Goal: Use online tool/utility: Utilize a website feature to perform a specific function

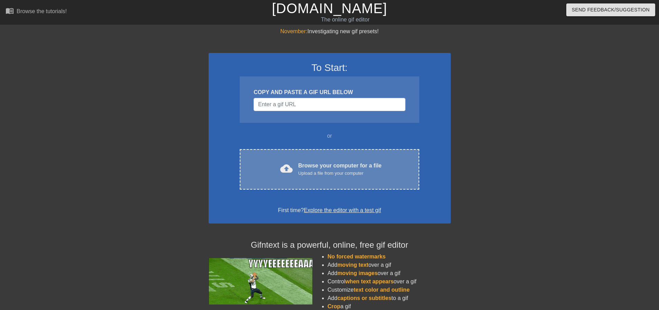
click at [316, 167] on div "Browse your computer for a file Upload a file from your computer" at bounding box center [339, 169] width 83 height 15
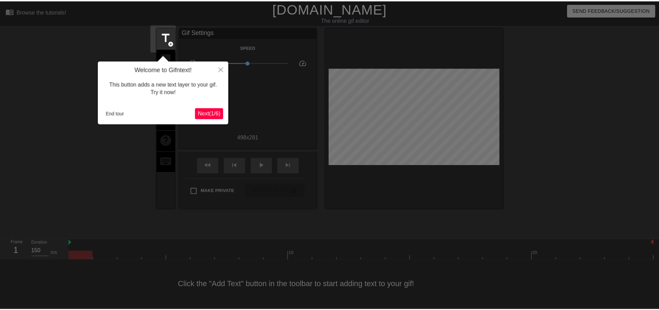
scroll to position [3, 0]
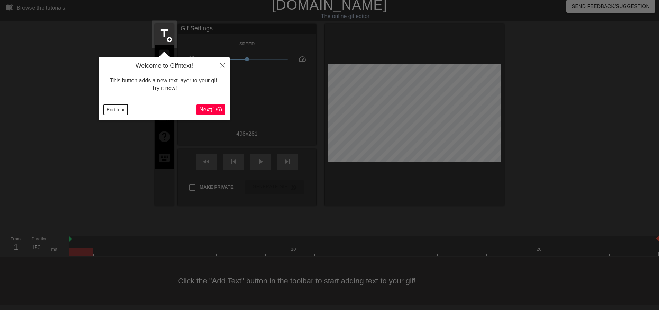
click at [109, 108] on button "End tour" at bounding box center [116, 110] width 24 height 10
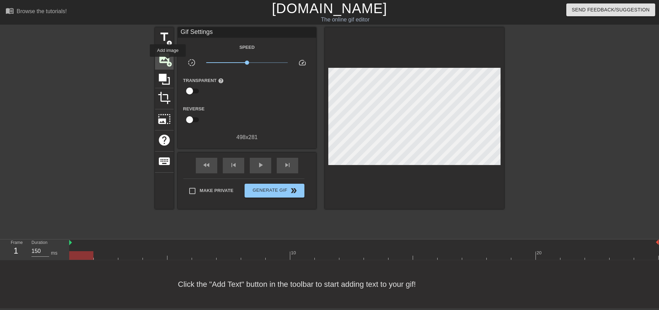
click at [168, 62] on span "add_circle" at bounding box center [169, 64] width 6 height 6
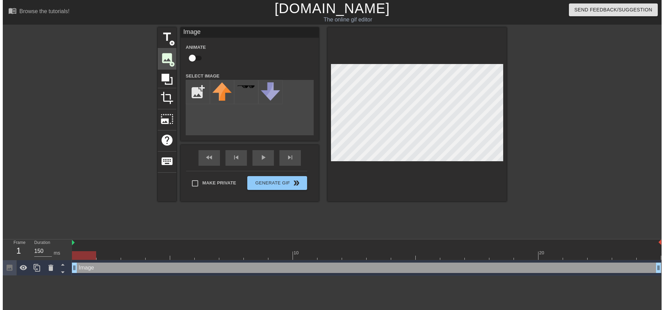
scroll to position [0, 0]
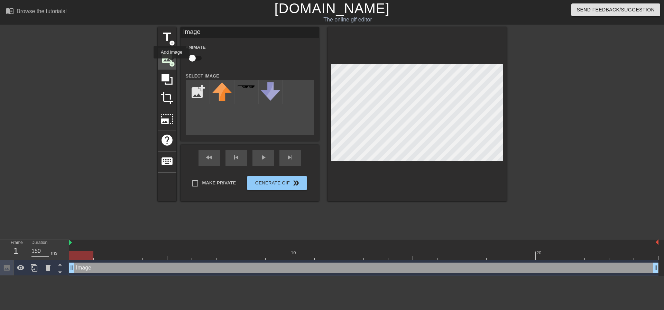
click at [172, 63] on span "add_circle" at bounding box center [172, 64] width 6 height 6
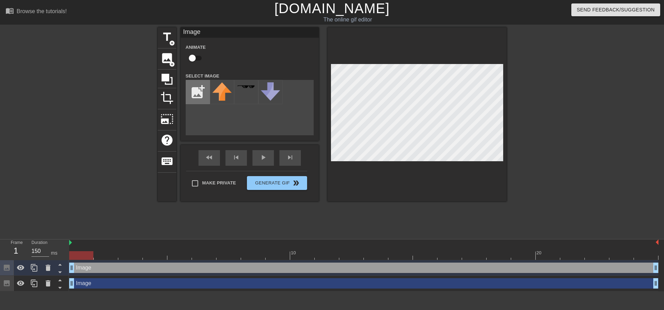
click at [202, 90] on input "file" at bounding box center [198, 92] width 24 height 24
click at [201, 90] on input "file" at bounding box center [198, 92] width 24 height 24
type input "C:\fakepath\dfanning@energyogre.com.png"
click at [221, 93] on img at bounding box center [221, 91] width 19 height 19
click at [151, 284] on div "Image drag_handle drag_handle" at bounding box center [364, 283] width 590 height 10
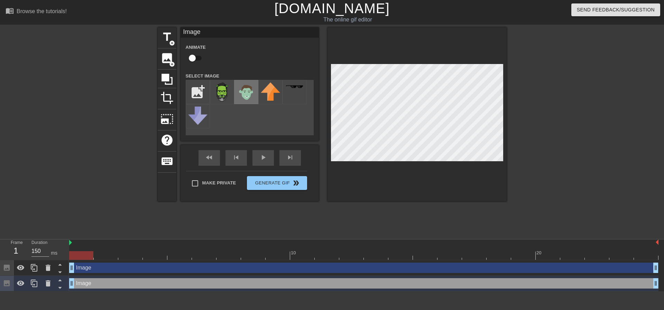
click at [247, 94] on img at bounding box center [246, 91] width 19 height 19
click at [194, 58] on input "checkbox" at bounding box center [192, 58] width 39 height 13
click at [123, 269] on div "Image drag_handle drag_handle" at bounding box center [364, 268] width 590 height 10
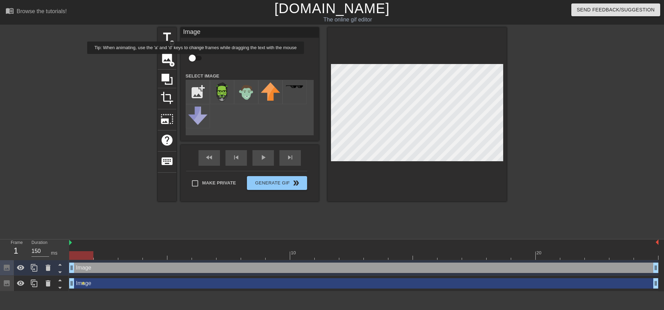
click at [196, 59] on input "checkbox" at bounding box center [192, 58] width 39 height 13
checkbox input "true"
drag, startPoint x: 81, startPoint y: 258, endPoint x: 263, endPoint y: 271, distance: 182.1
click at [263, 271] on div "10 20 Image drag_handle drag_handle lens Image drag_handle drag_handle lens" at bounding box center [366, 265] width 595 height 52
drag, startPoint x: 261, startPoint y: 255, endPoint x: 307, endPoint y: 256, distance: 45.7
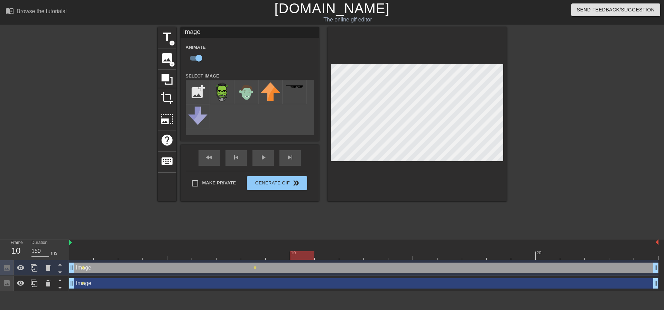
click at [307, 256] on div at bounding box center [302, 255] width 24 height 9
drag, startPoint x: 310, startPoint y: 253, endPoint x: 415, endPoint y: 257, distance: 105.3
click at [415, 257] on div at bounding box center [425, 255] width 24 height 9
drag, startPoint x: 431, startPoint y: 259, endPoint x: 518, endPoint y: 262, distance: 87.3
click at [518, 262] on div "10 20 Image drag_handle drag_handle lens lens lens lens Image drag_handle drag_…" at bounding box center [366, 265] width 595 height 52
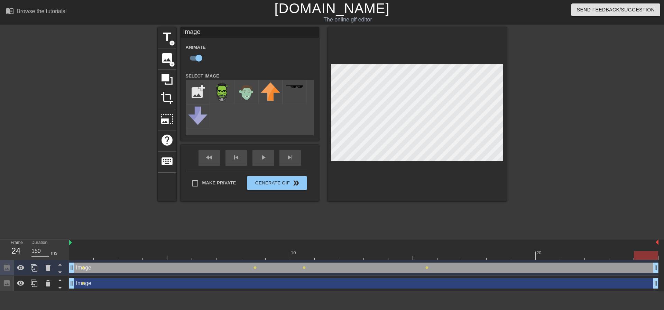
drag, startPoint x: 522, startPoint y: 257, endPoint x: 647, endPoint y: 254, distance: 125.0
click at [647, 254] on div at bounding box center [646, 255] width 24 height 9
click at [646, 255] on div at bounding box center [647, 255] width 24 height 9
click at [261, 160] on span "play_arrow" at bounding box center [263, 157] width 8 height 8
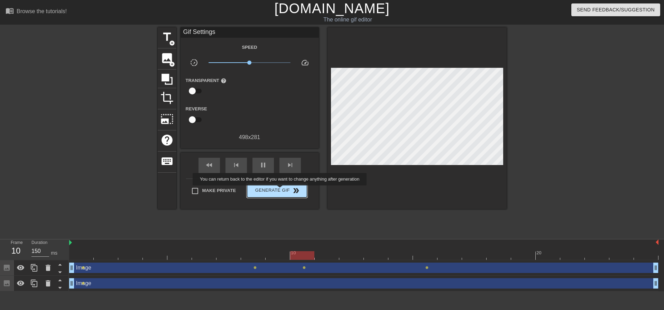
click at [281, 190] on span "Generate Gif double_arrow" at bounding box center [277, 191] width 54 height 8
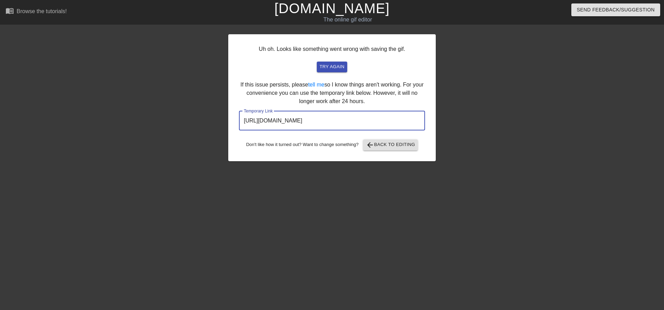
click at [357, 120] on input "[URL][DOMAIN_NAME]" at bounding box center [332, 120] width 186 height 19
